Goal: Use online tool/utility: Utilize a website feature to perform a specific function

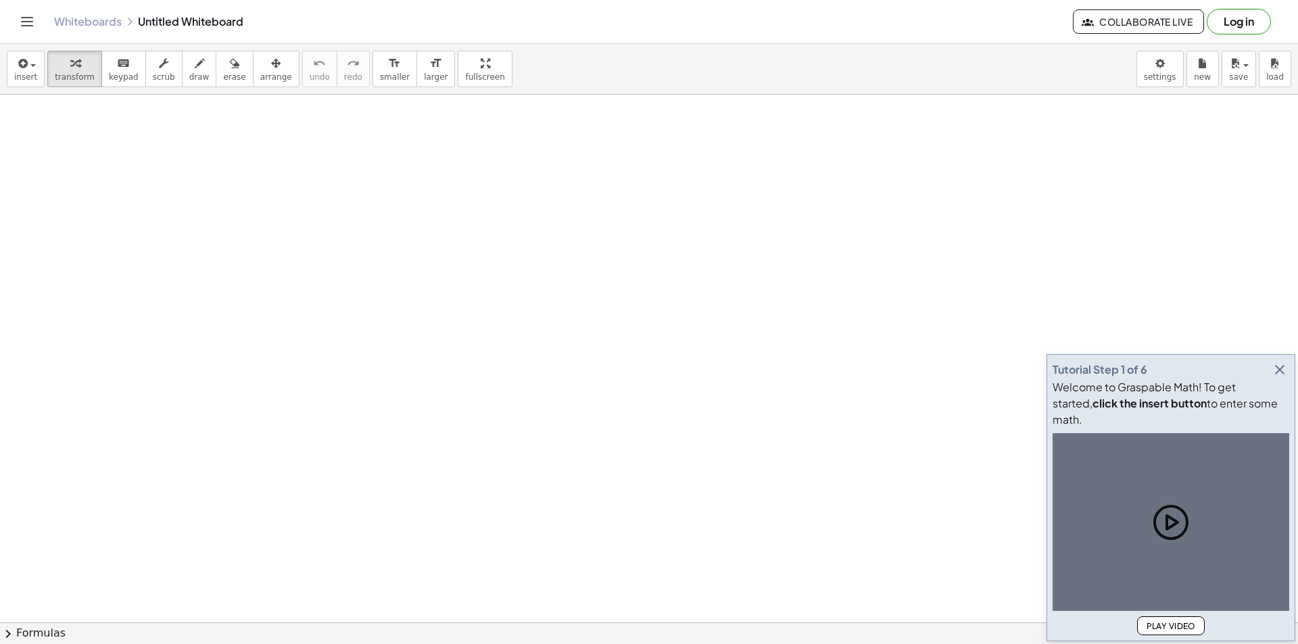
click at [1277, 378] on icon "button" at bounding box center [1279, 370] width 16 height 16
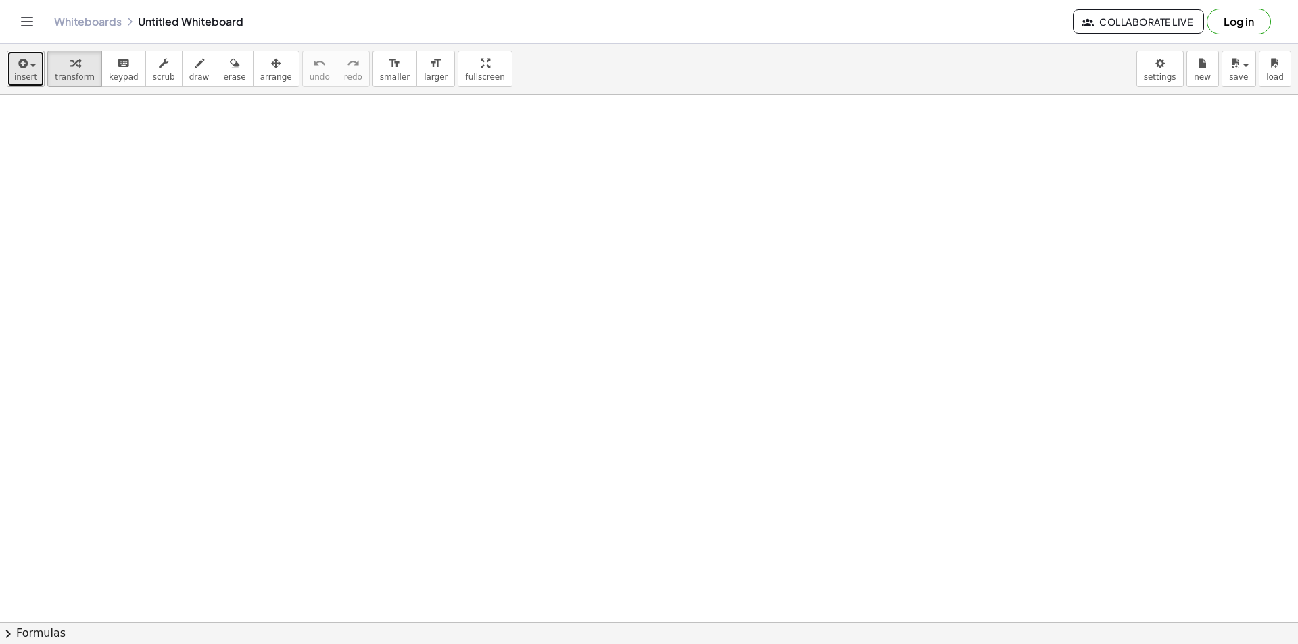
click at [20, 57] on icon "button" at bounding box center [22, 63] width 12 height 16
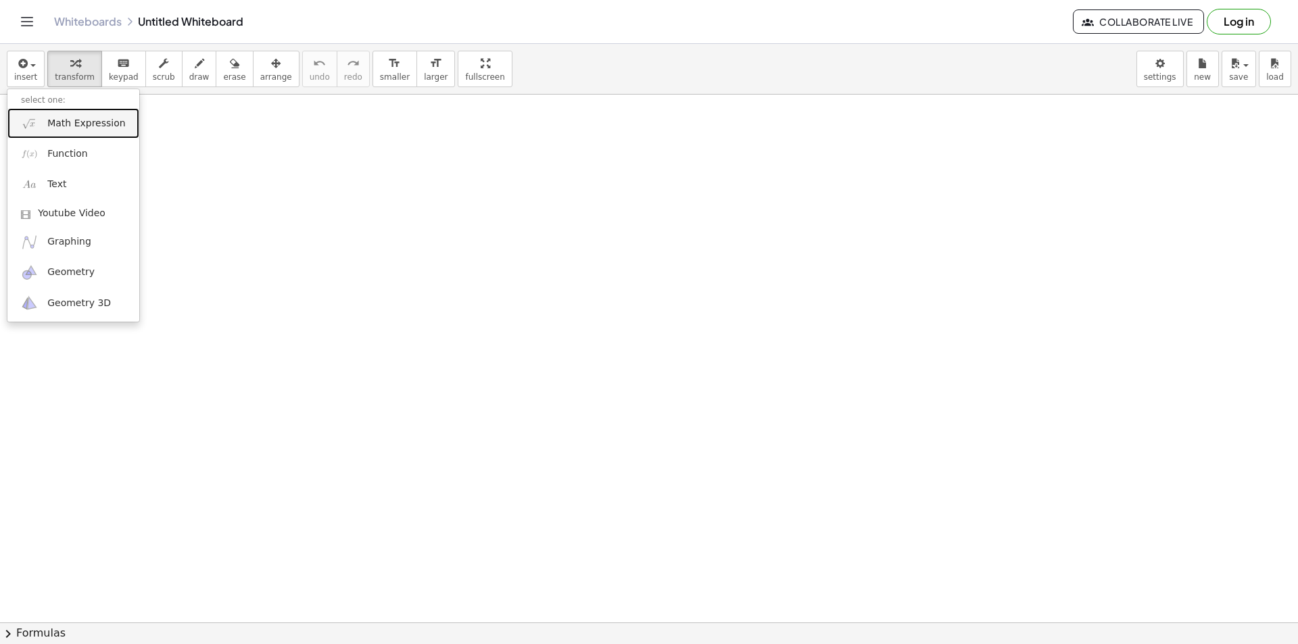
click at [40, 132] on link "Math Expression" at bounding box center [73, 123] width 132 height 30
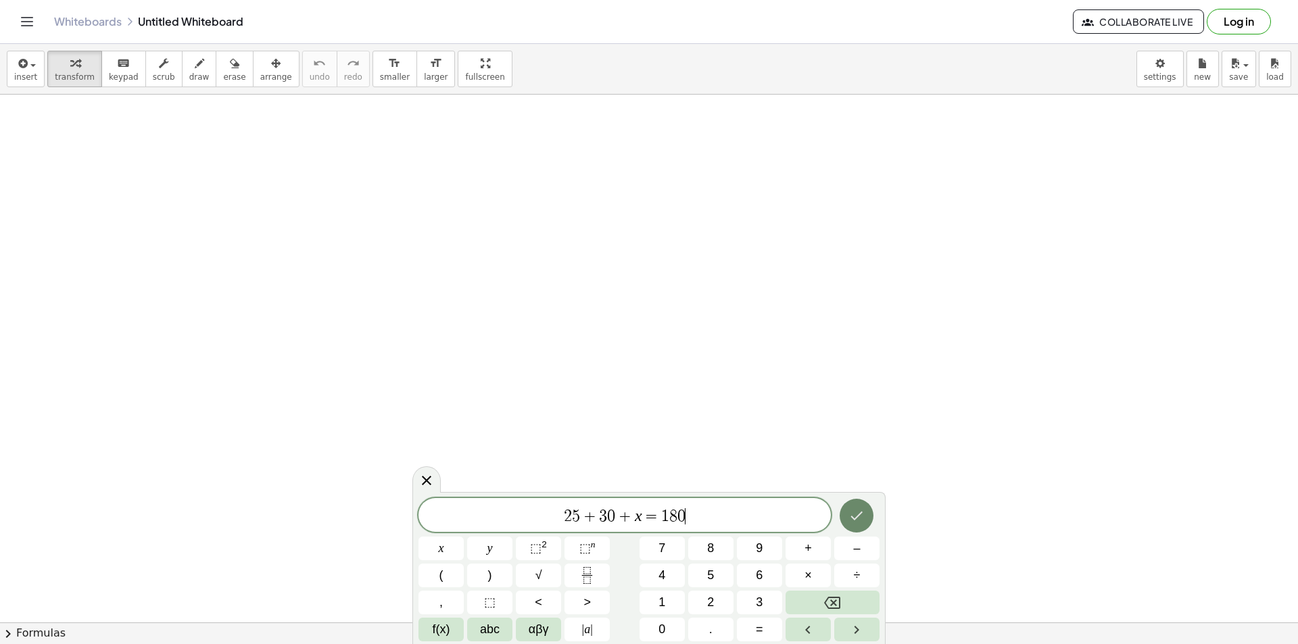
click at [854, 520] on icon "Done" at bounding box center [856, 516] width 16 height 16
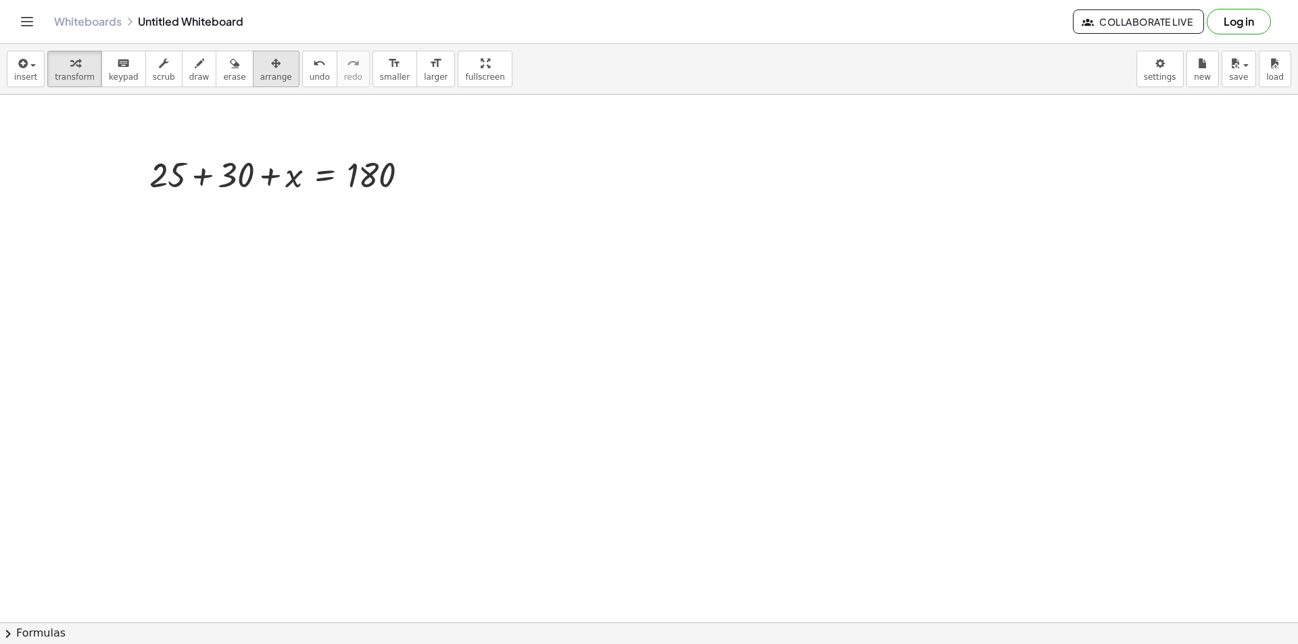
click at [261, 70] on div "button" at bounding box center [276, 63] width 32 height 16
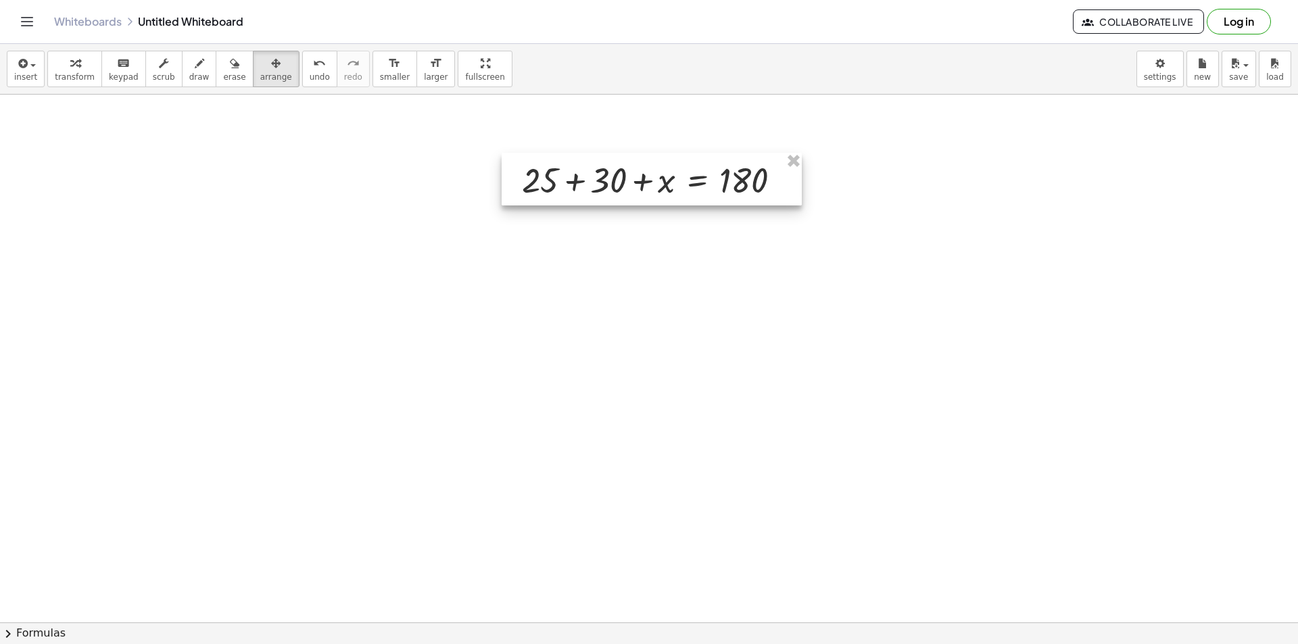
drag, startPoint x: 270, startPoint y: 166, endPoint x: 643, endPoint y: 172, distance: 373.1
click at [643, 172] on div at bounding box center [651, 179] width 300 height 53
click at [145, 71] on button "scrub" at bounding box center [163, 69] width 37 height 36
click at [89, 66] on button "transform" at bounding box center [74, 69] width 55 height 36
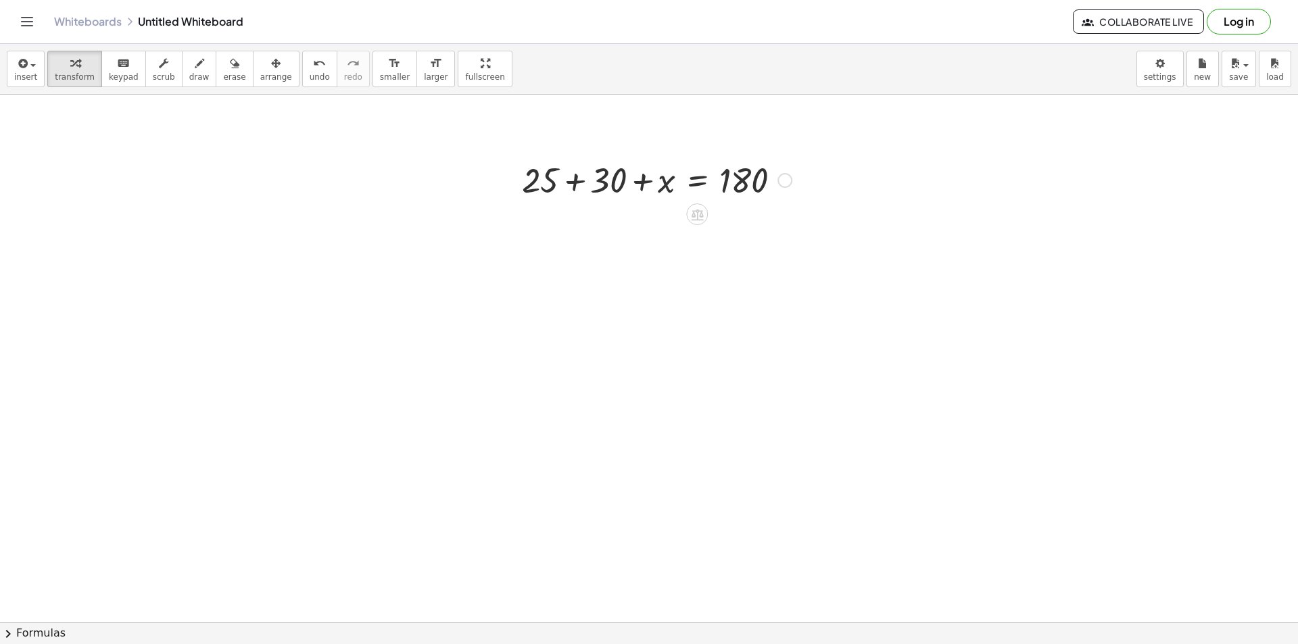
click at [673, 185] on div at bounding box center [656, 179] width 283 height 46
click at [694, 179] on div at bounding box center [656, 179] width 283 height 46
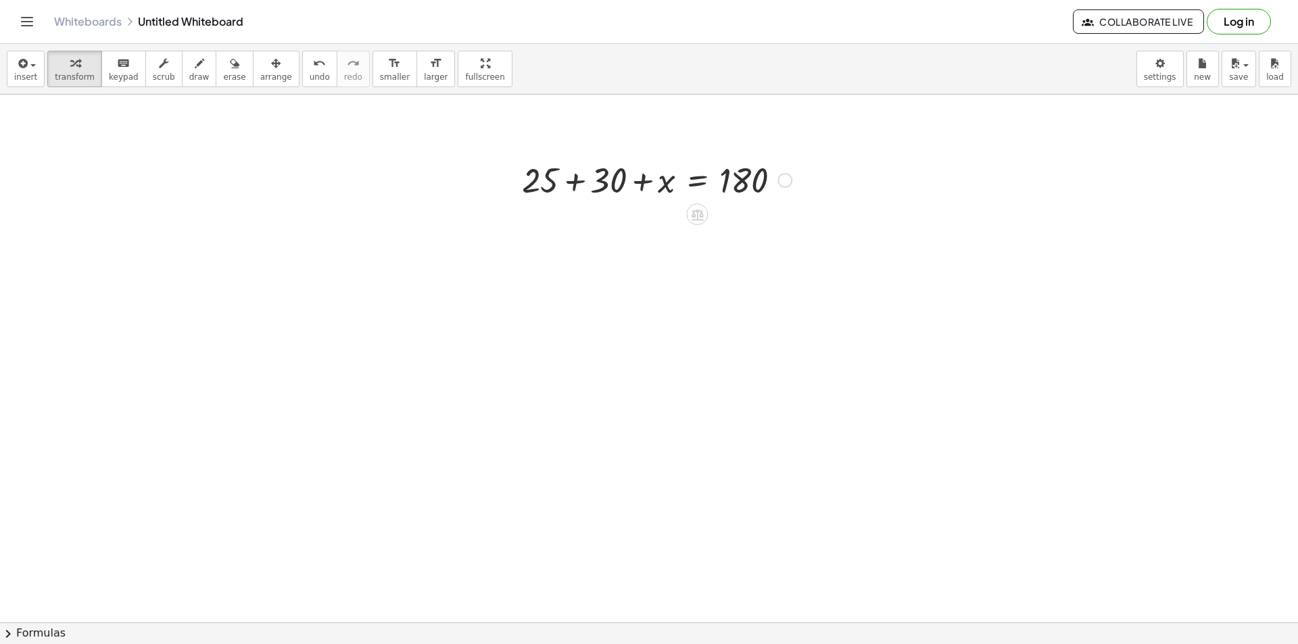
click at [581, 183] on div at bounding box center [656, 179] width 283 height 46
drag, startPoint x: 610, startPoint y: 231, endPoint x: 810, endPoint y: 199, distance: 203.2
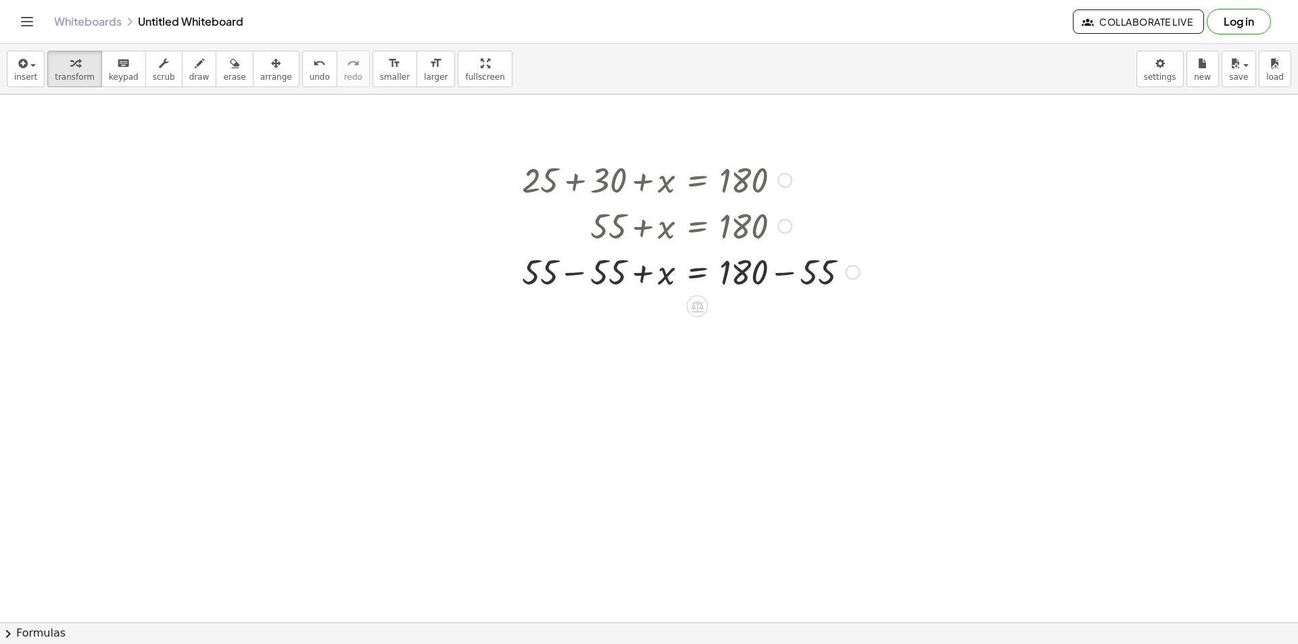
click at [633, 273] on div at bounding box center [690, 271] width 351 height 46
click at [593, 272] on div at bounding box center [690, 271] width 351 height 46
click at [791, 321] on div at bounding box center [690, 317] width 351 height 46
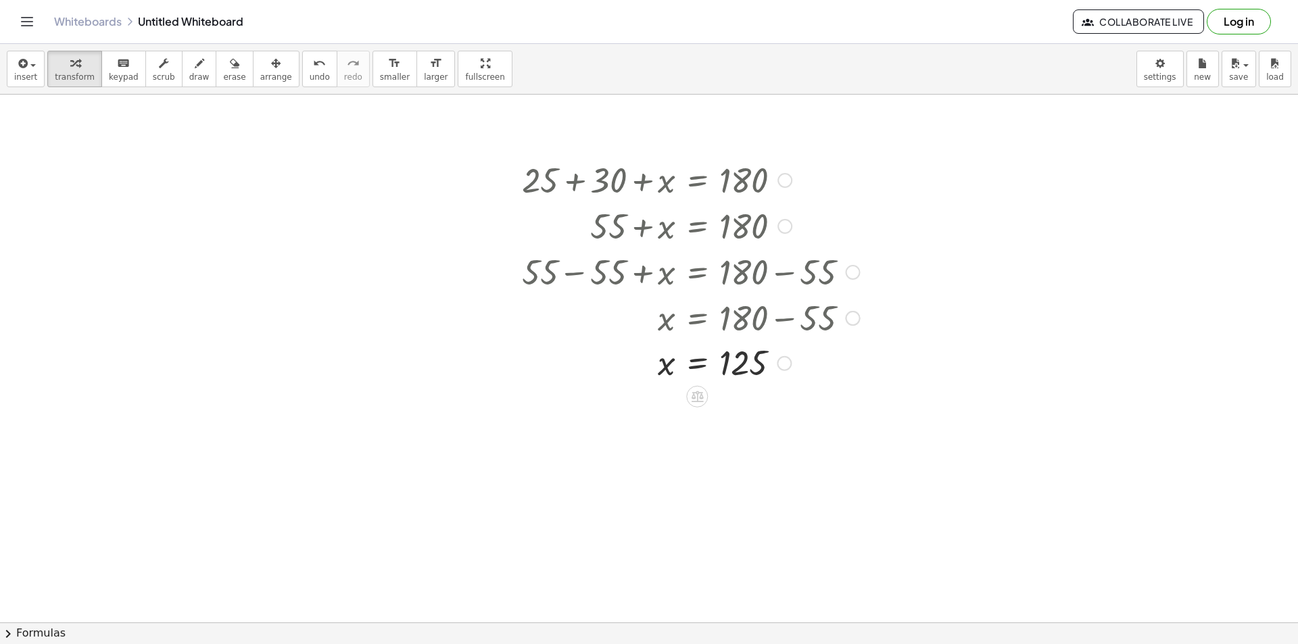
click at [703, 362] on div at bounding box center [690, 362] width 351 height 45
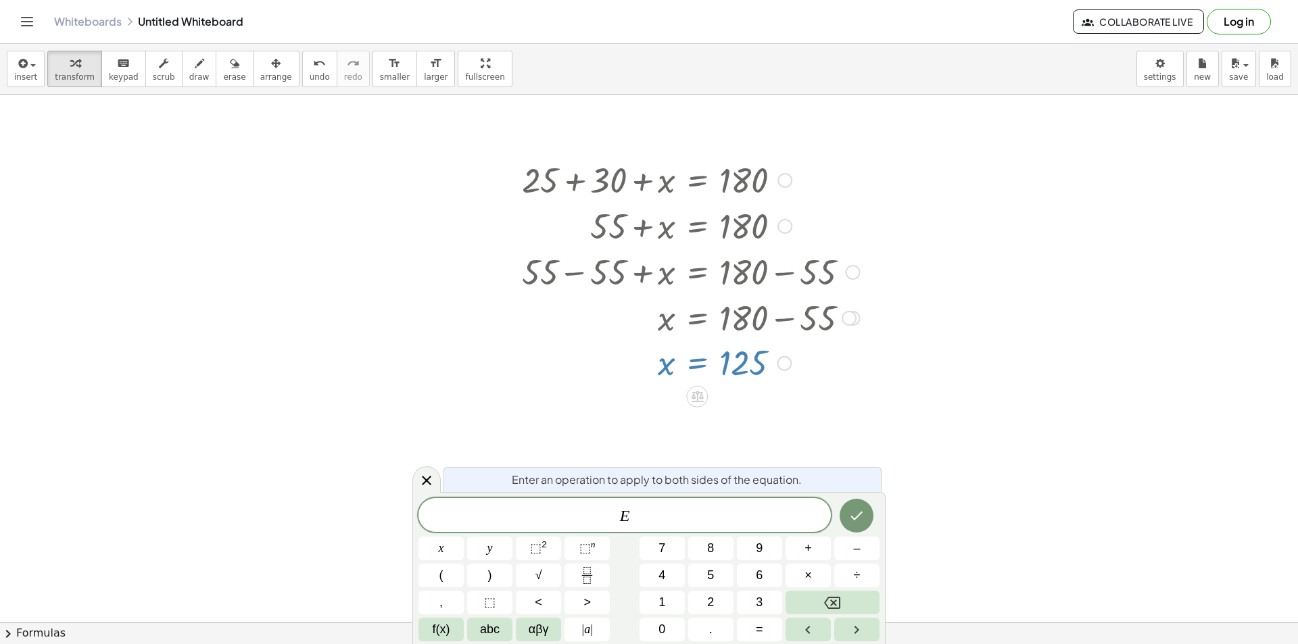
click at [531, 378] on div at bounding box center [690, 362] width 351 height 45
click at [464, 537] on div at bounding box center [440, 549] width 45 height 24
click at [864, 522] on icon "Done" at bounding box center [856, 516] width 16 height 16
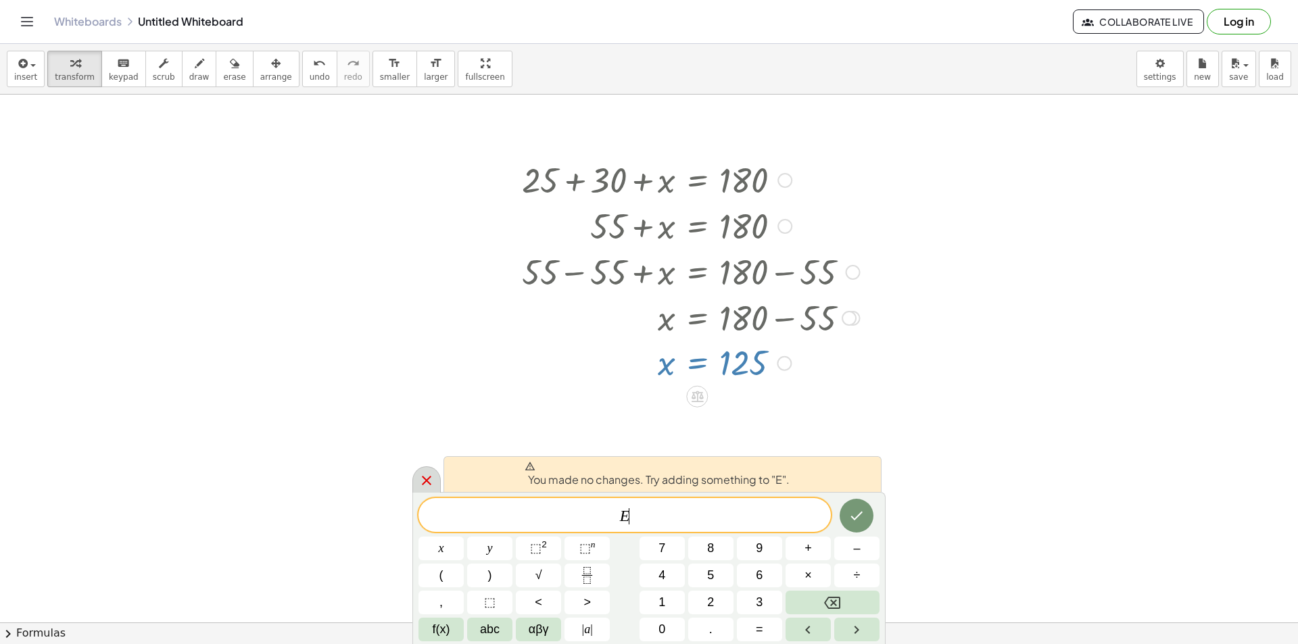
click at [439, 486] on div at bounding box center [426, 479] width 28 height 26
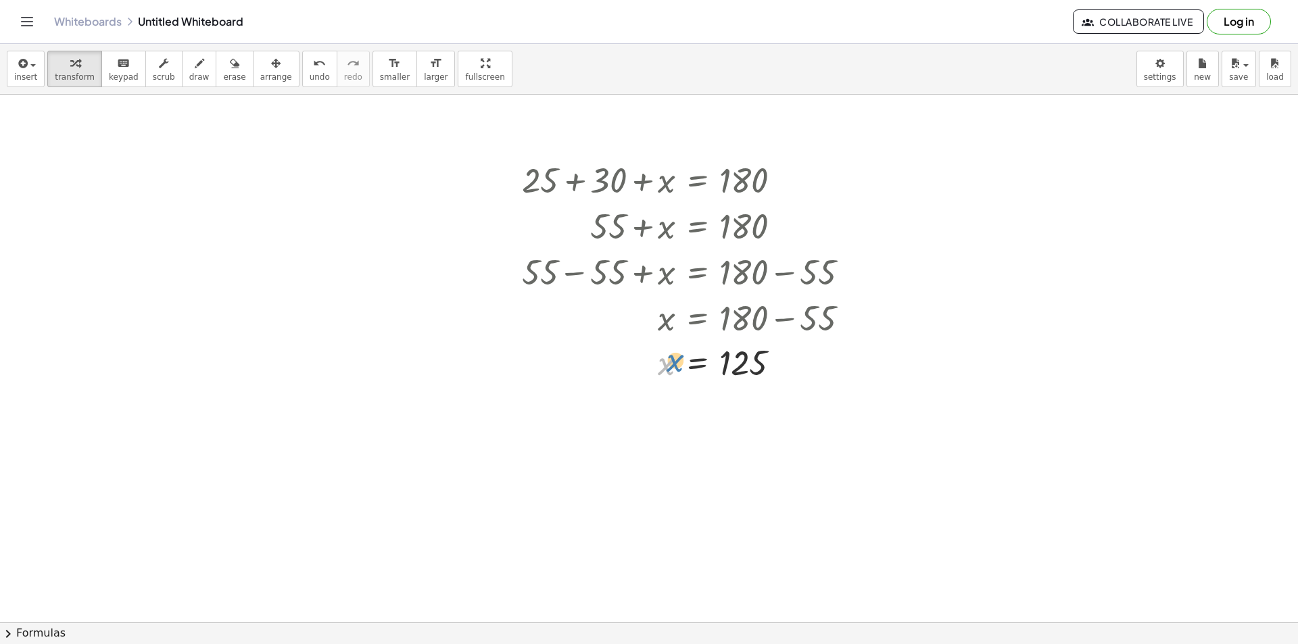
click at [663, 362] on div at bounding box center [690, 362] width 351 height 45
drag, startPoint x: 242, startPoint y: 76, endPoint x: 506, endPoint y: 151, distance: 274.0
click at [260, 76] on span "arrange" at bounding box center [276, 76] width 32 height 9
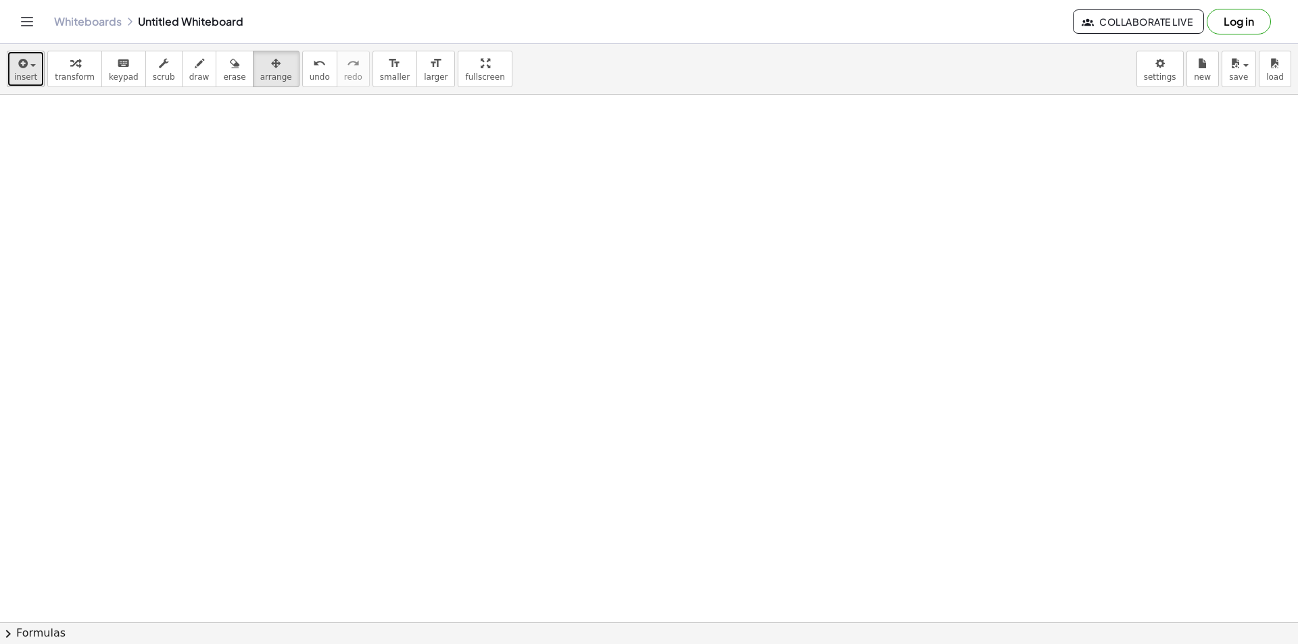
click at [32, 80] on span "insert" at bounding box center [25, 76] width 23 height 9
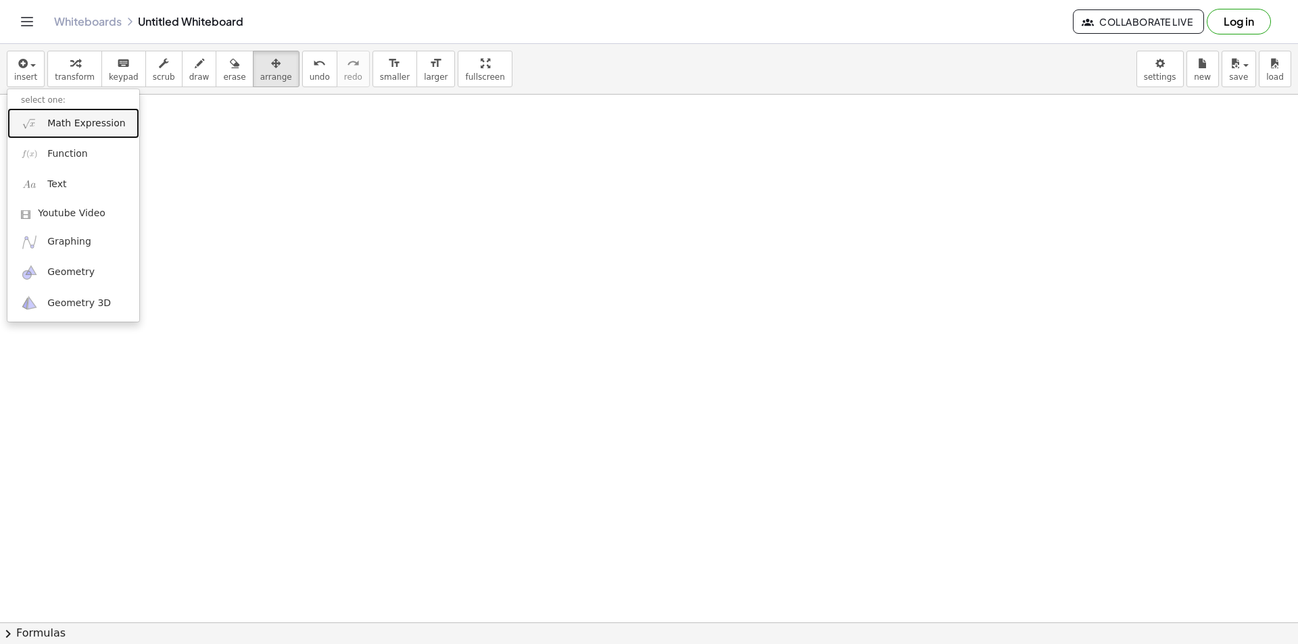
click at [36, 120] on img at bounding box center [29, 123] width 17 height 17
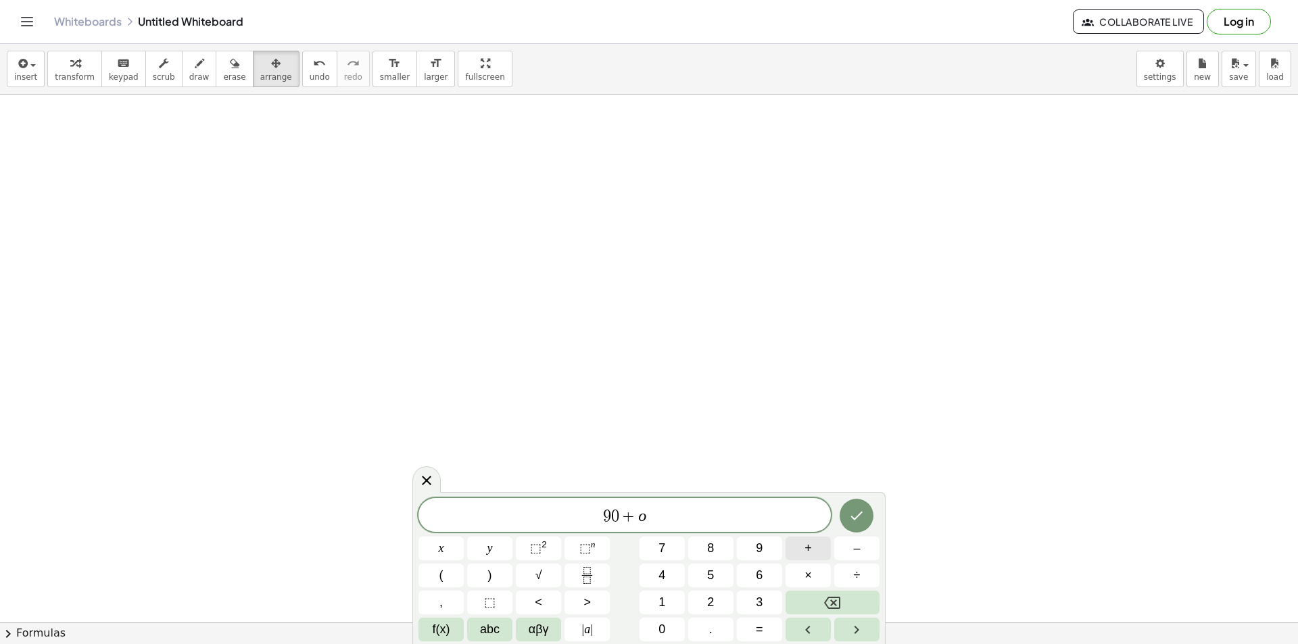
click at [809, 549] on span "+" at bounding box center [807, 548] width 7 height 18
click at [714, 572] on span "5" at bounding box center [710, 575] width 7 height 18
click at [765, 620] on button "=" at bounding box center [759, 630] width 45 height 24
click at [656, 602] on button "1" at bounding box center [661, 603] width 45 height 24
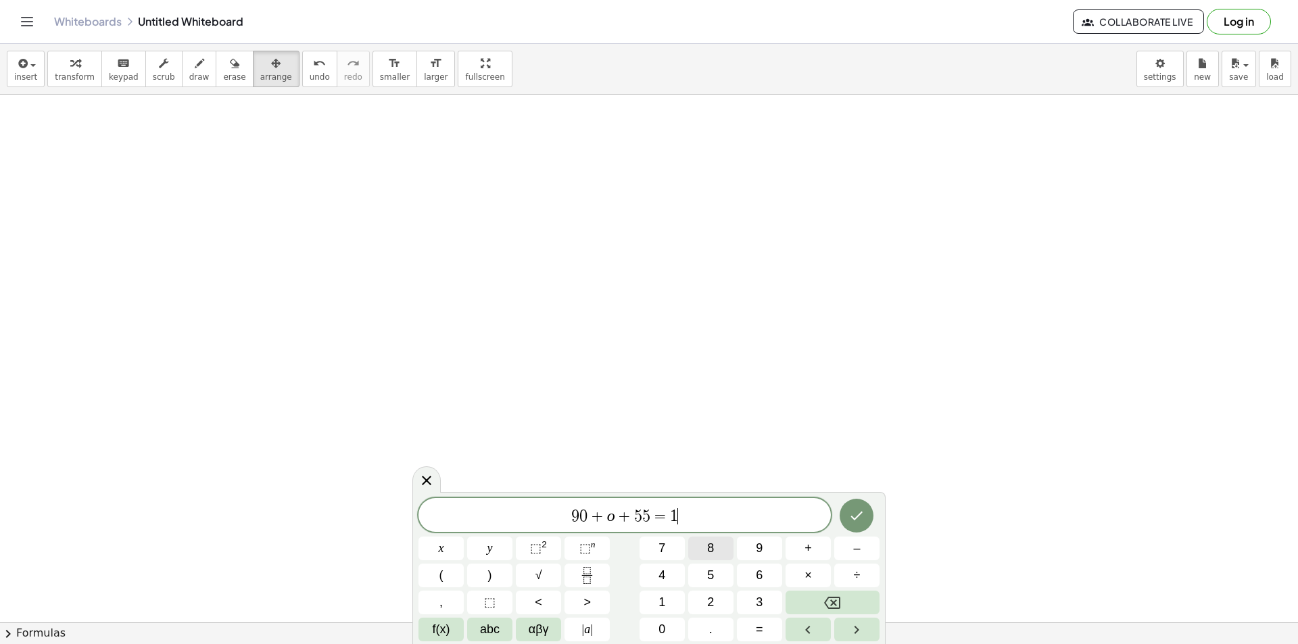
click at [714, 550] on button "8" at bounding box center [710, 549] width 45 height 24
click at [669, 620] on button "0" at bounding box center [661, 630] width 45 height 24
click at [849, 518] on icon "Done" at bounding box center [856, 516] width 16 height 16
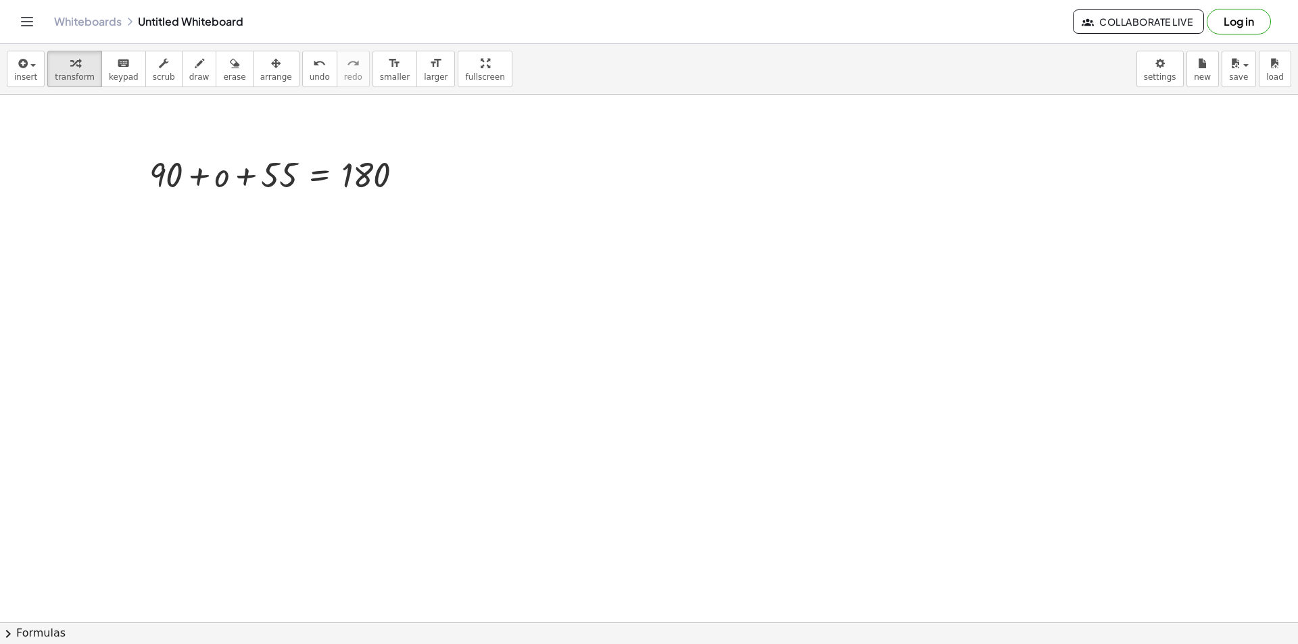
drag, startPoint x: 249, startPoint y: 74, endPoint x: 269, endPoint y: 88, distance: 23.8
click at [260, 74] on span "arrange" at bounding box center [276, 76] width 32 height 9
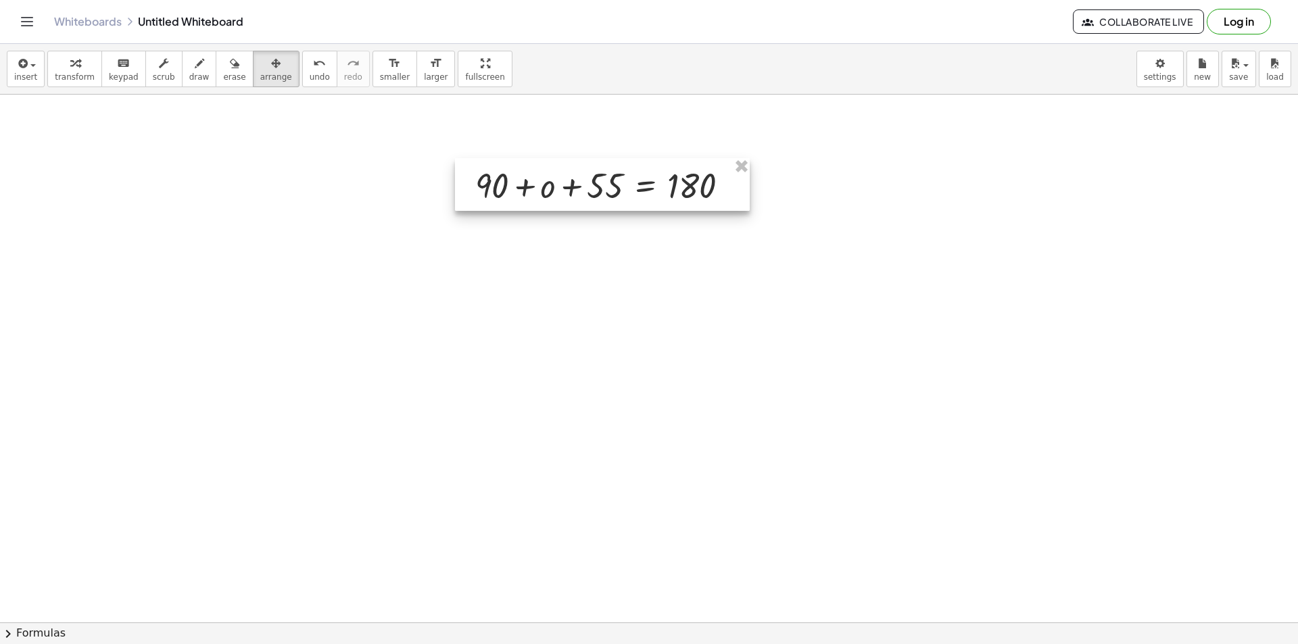
drag, startPoint x: 301, startPoint y: 152, endPoint x: 628, endPoint y: 163, distance: 326.6
click at [628, 163] on div at bounding box center [602, 184] width 295 height 53
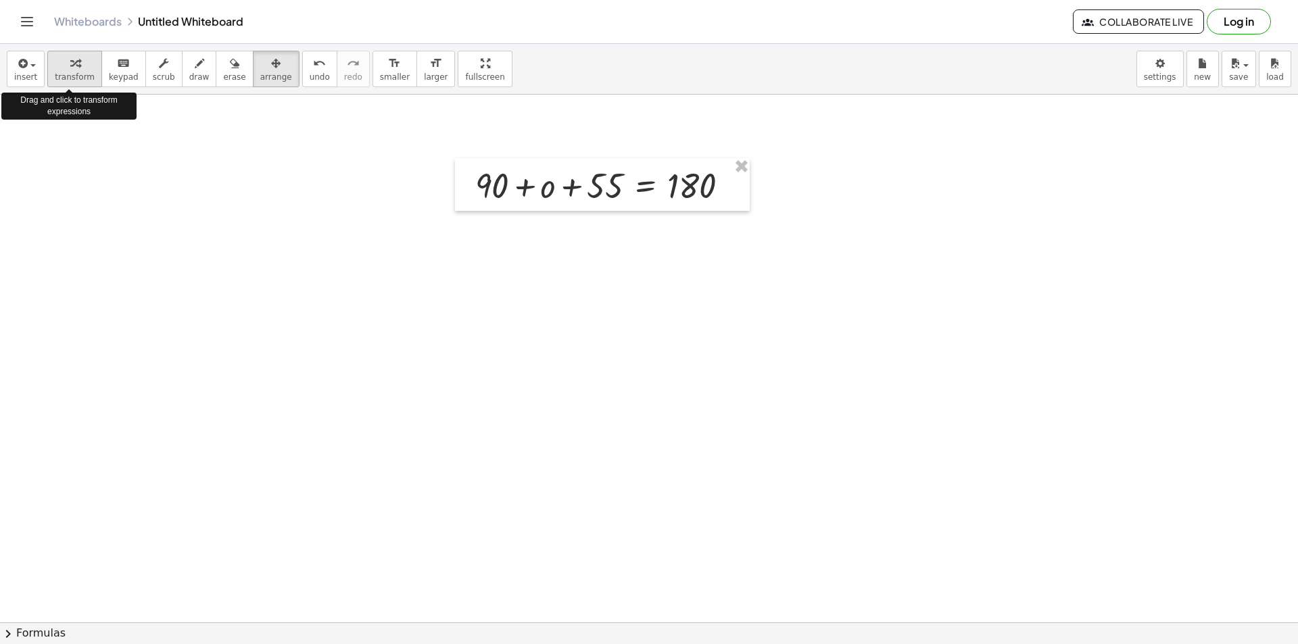
click at [50, 68] on button "transform" at bounding box center [74, 69] width 55 height 36
click at [520, 189] on div at bounding box center [607, 185] width 278 height 46
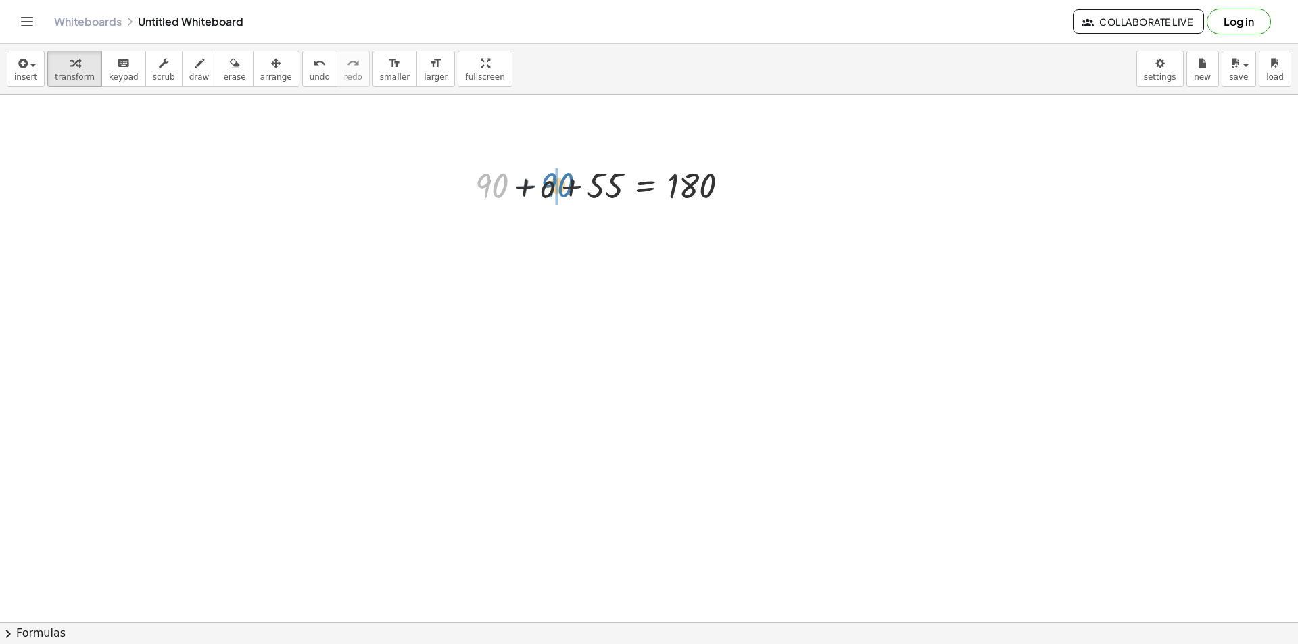
drag, startPoint x: 499, startPoint y: 186, endPoint x: 565, endPoint y: 185, distance: 65.6
click at [565, 185] on div at bounding box center [607, 185] width 278 height 46
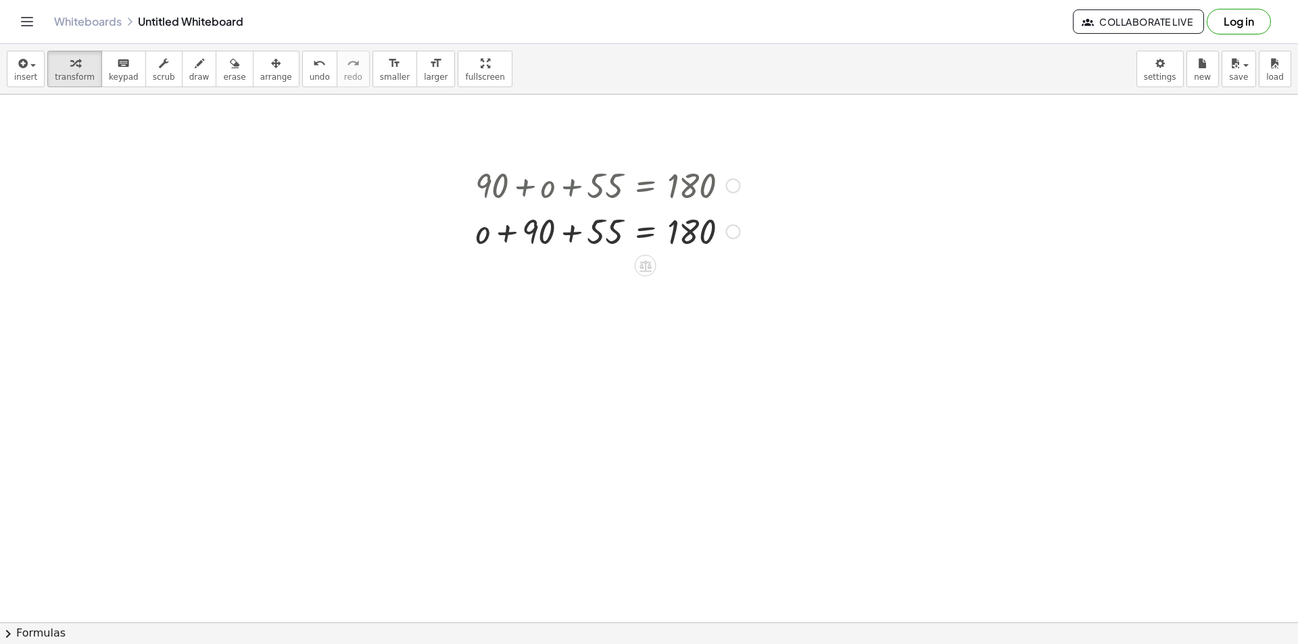
click at [566, 235] on div at bounding box center [607, 230] width 278 height 46
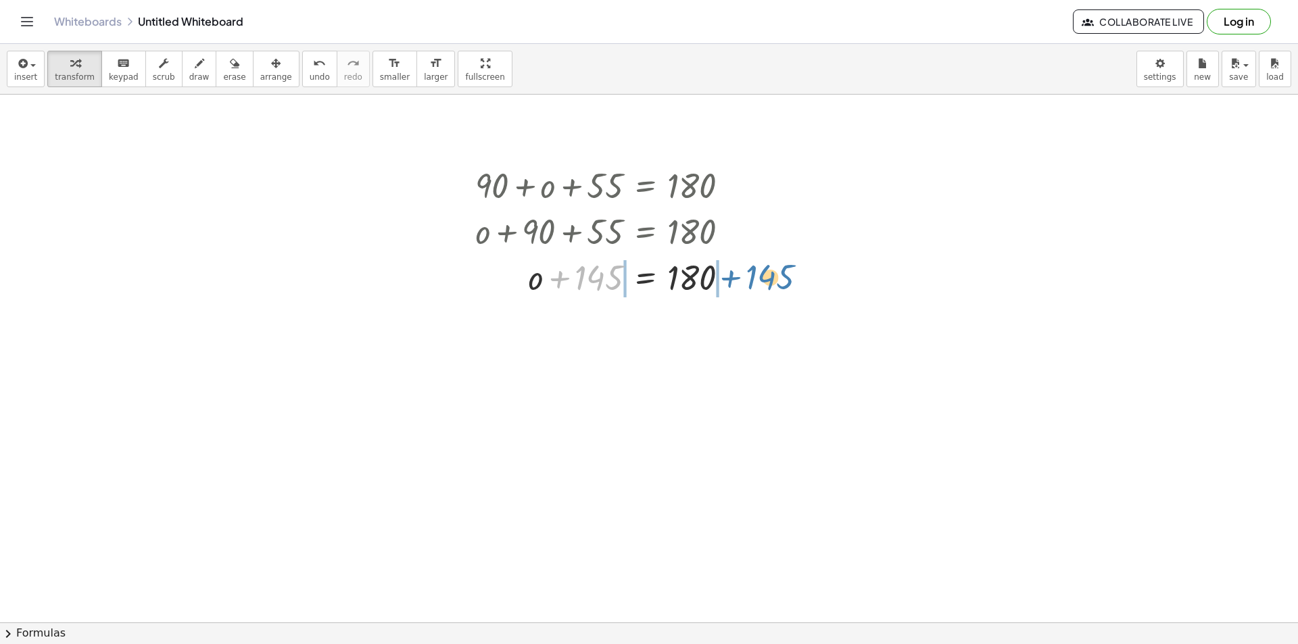
drag, startPoint x: 586, startPoint y: 285, endPoint x: 757, endPoint y: 284, distance: 171.0
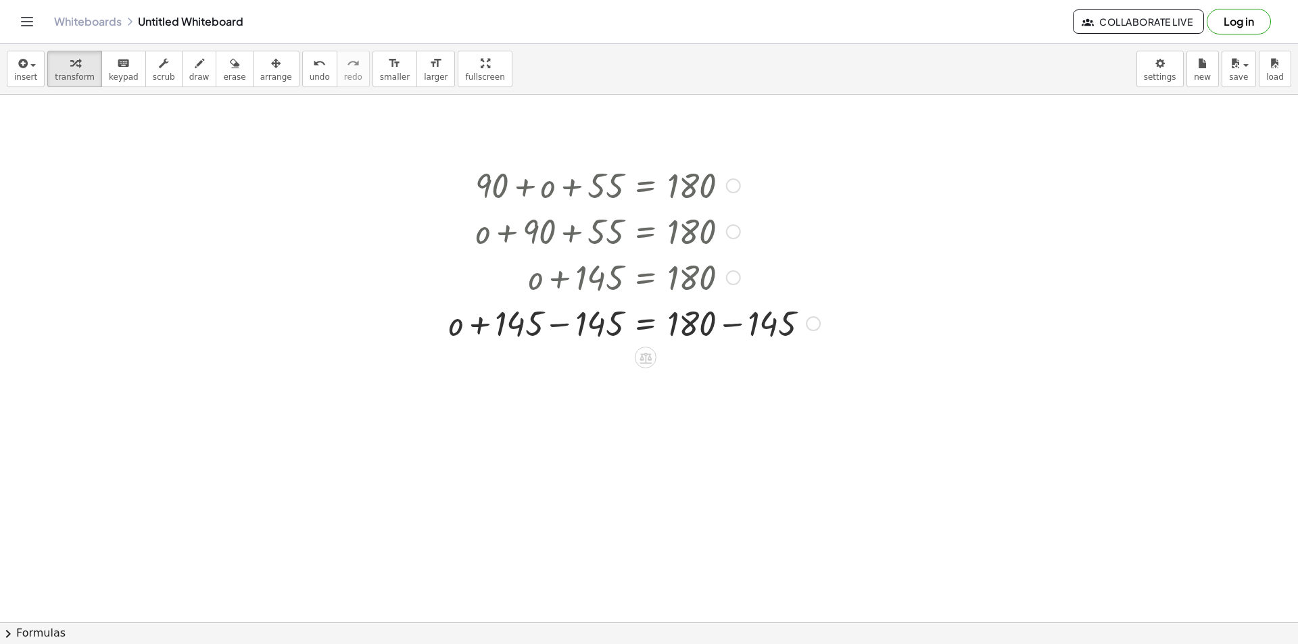
click at [560, 322] on div at bounding box center [633, 322] width 385 height 46
click at [725, 372] on div at bounding box center [633, 368] width 385 height 46
